Goal: Obtain resource: Download file/media

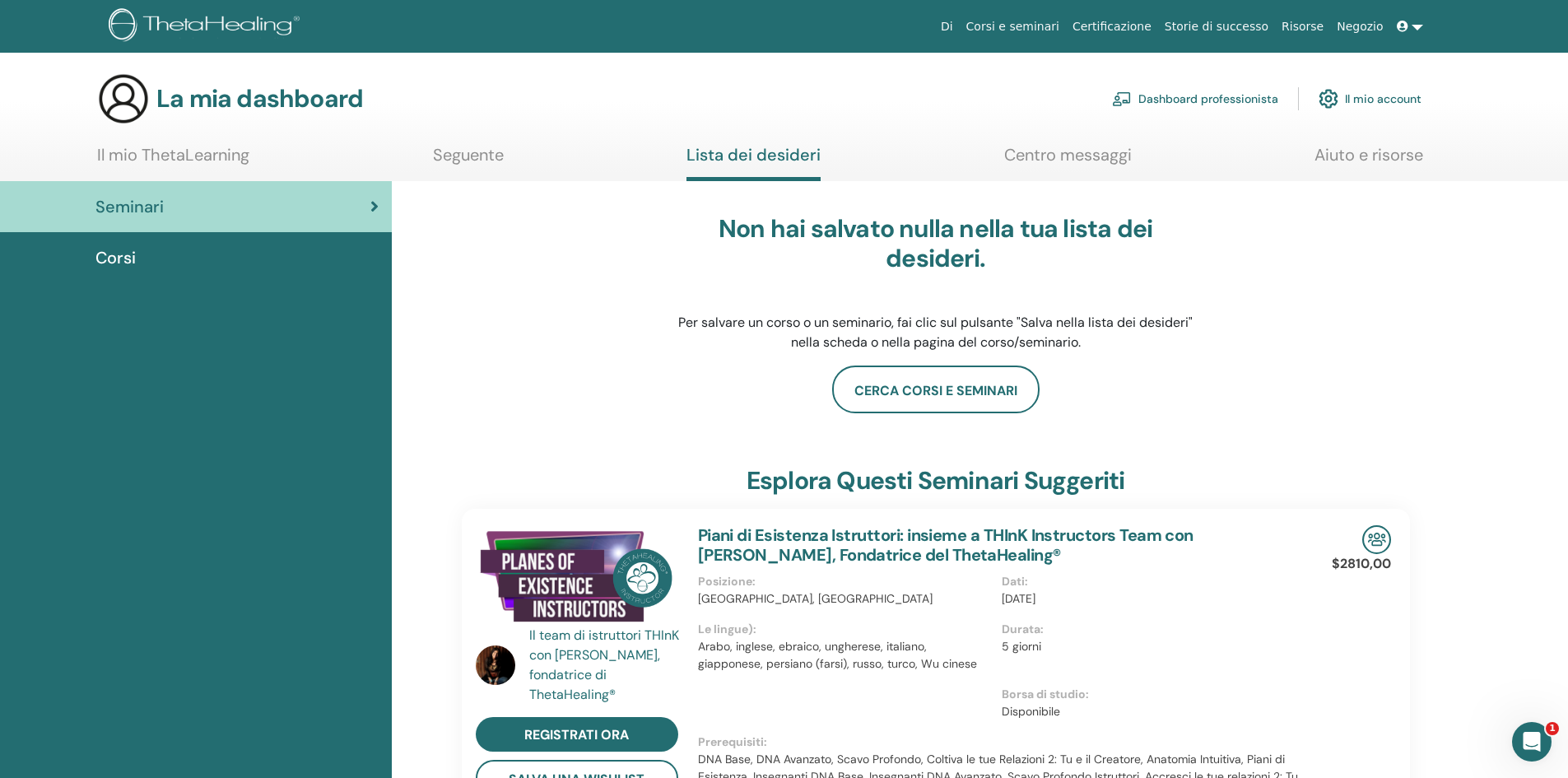
click at [1365, 96] on font "Il mio account" at bounding box center [1383, 99] width 76 height 15
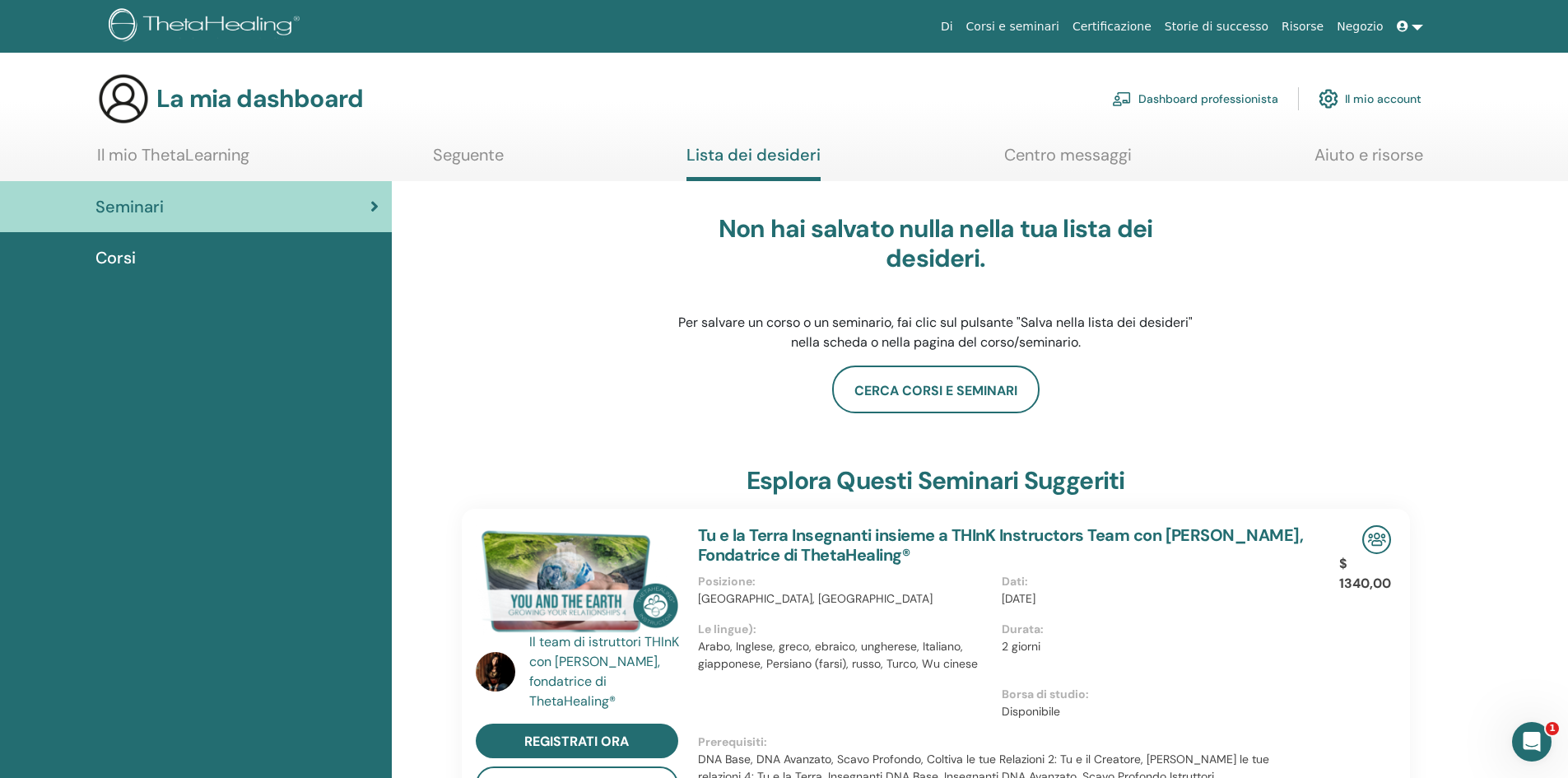
click at [126, 258] on font "Corsi" at bounding box center [116, 258] width 40 height 22
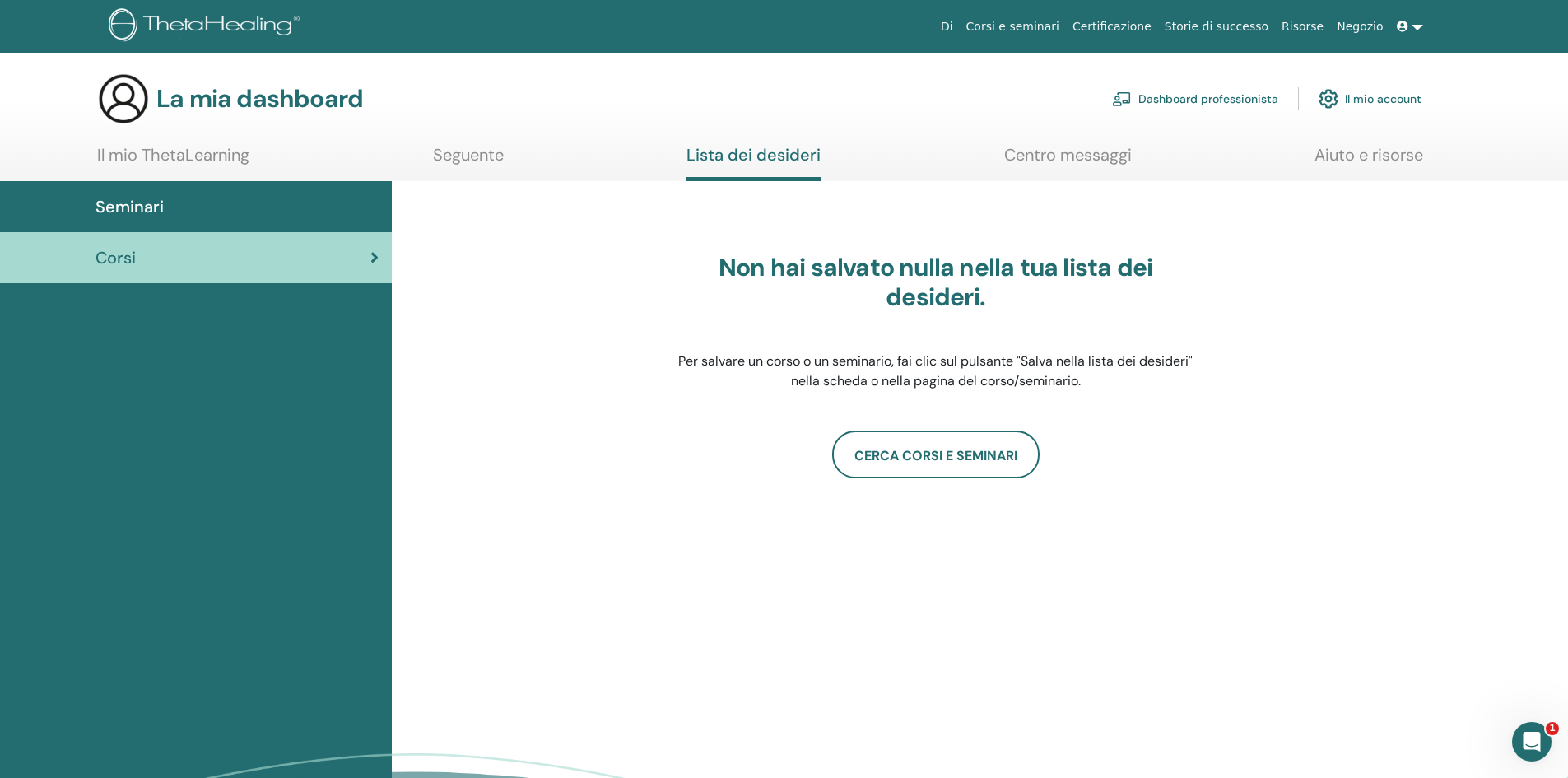
click at [226, 160] on font "Il mio ThetaLearning" at bounding box center [173, 155] width 152 height 22
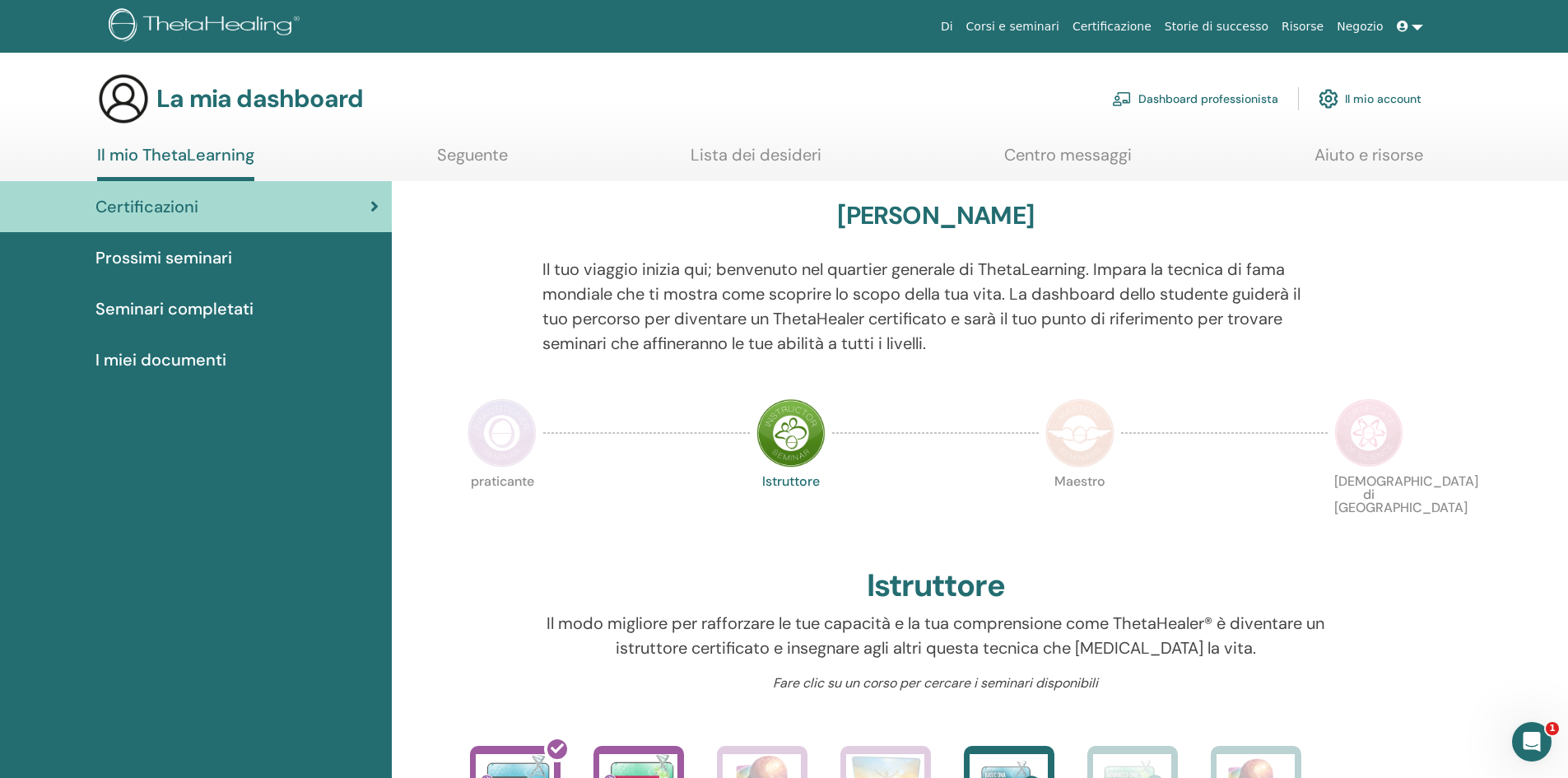
click at [203, 304] on font "Seminari completati" at bounding box center [175, 309] width 158 height 22
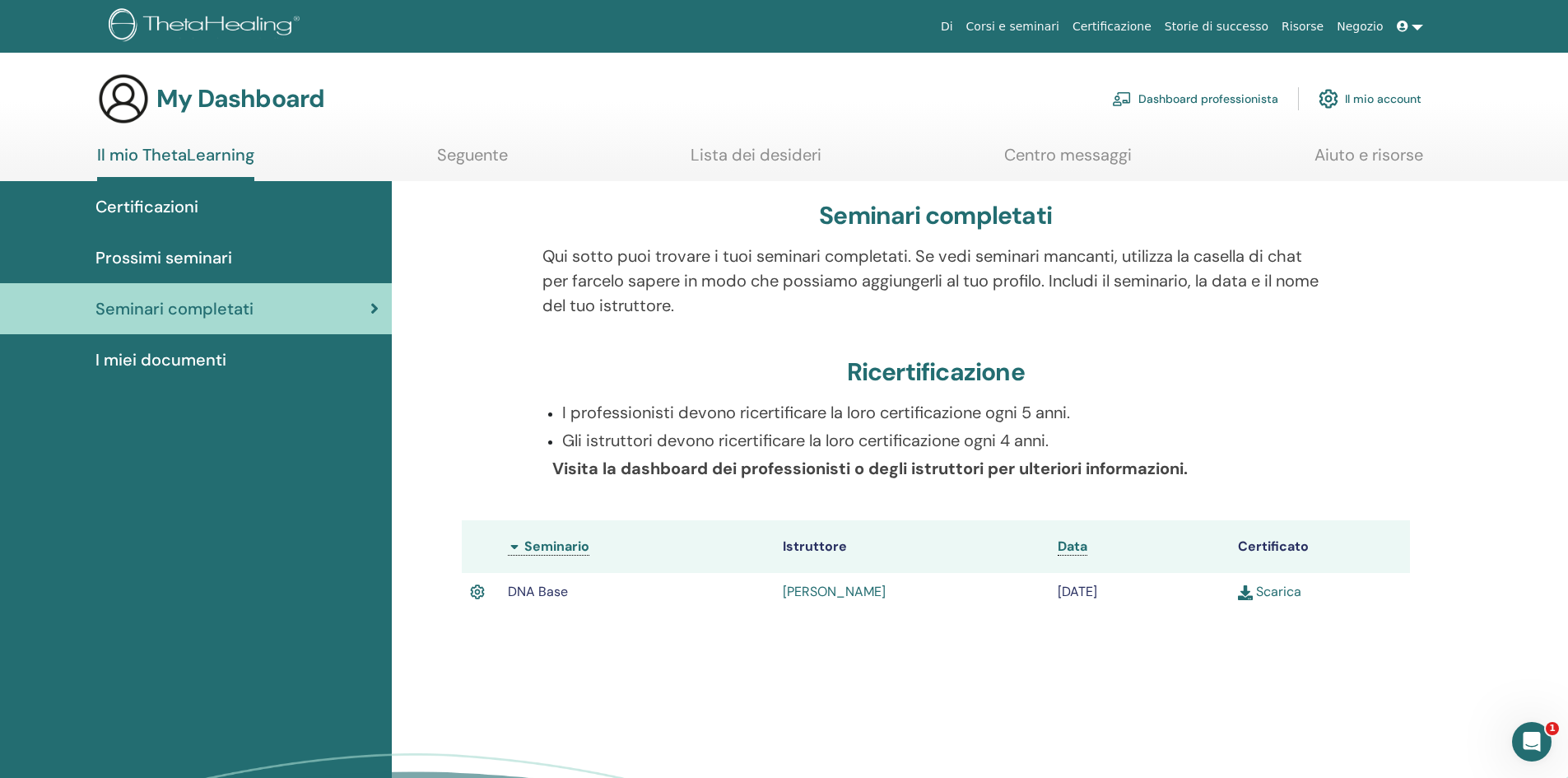
click at [1255, 593] on link "Scarica" at bounding box center [1270, 591] width 64 height 17
